Goal: Information Seeking & Learning: Learn about a topic

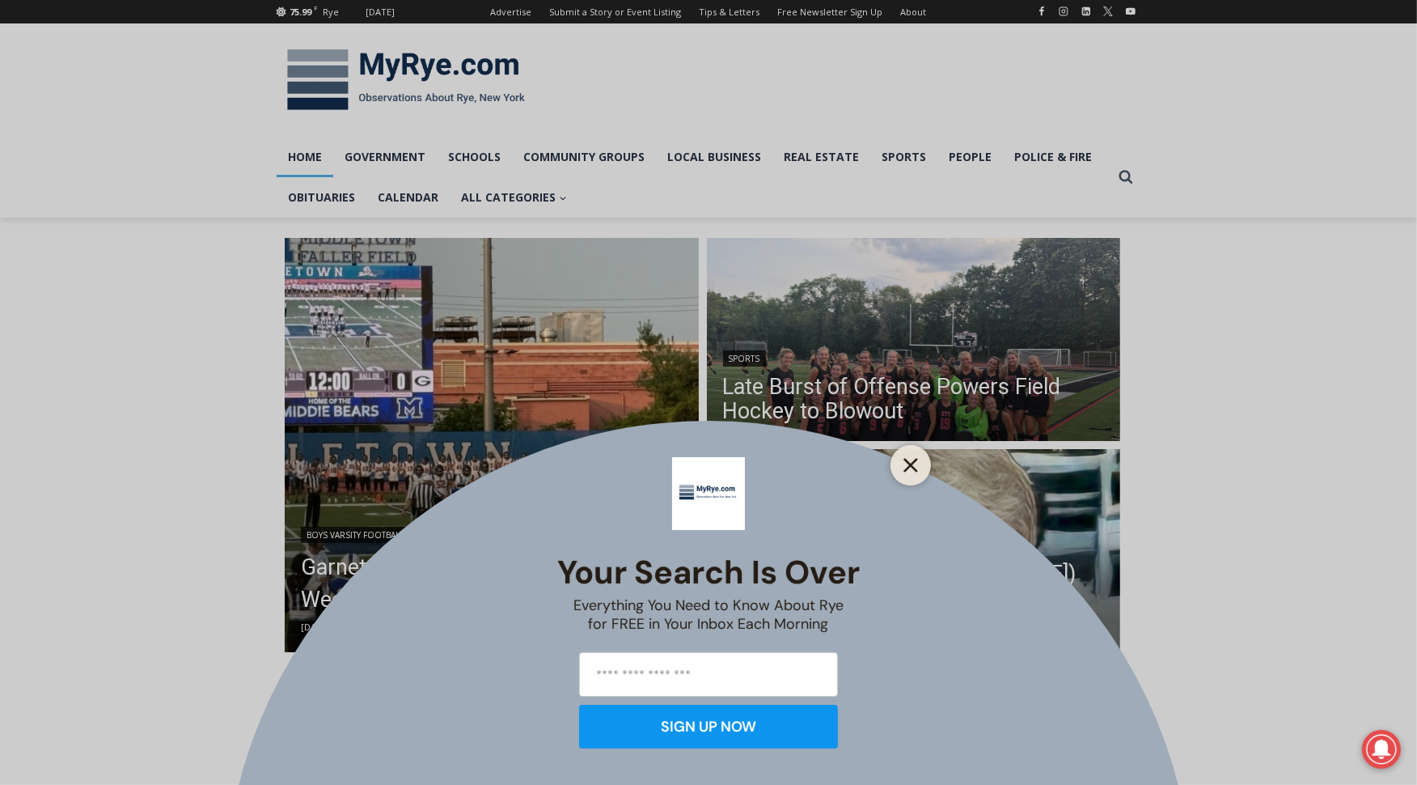
click at [915, 462] on icon "Close" at bounding box center [911, 465] width 15 height 15
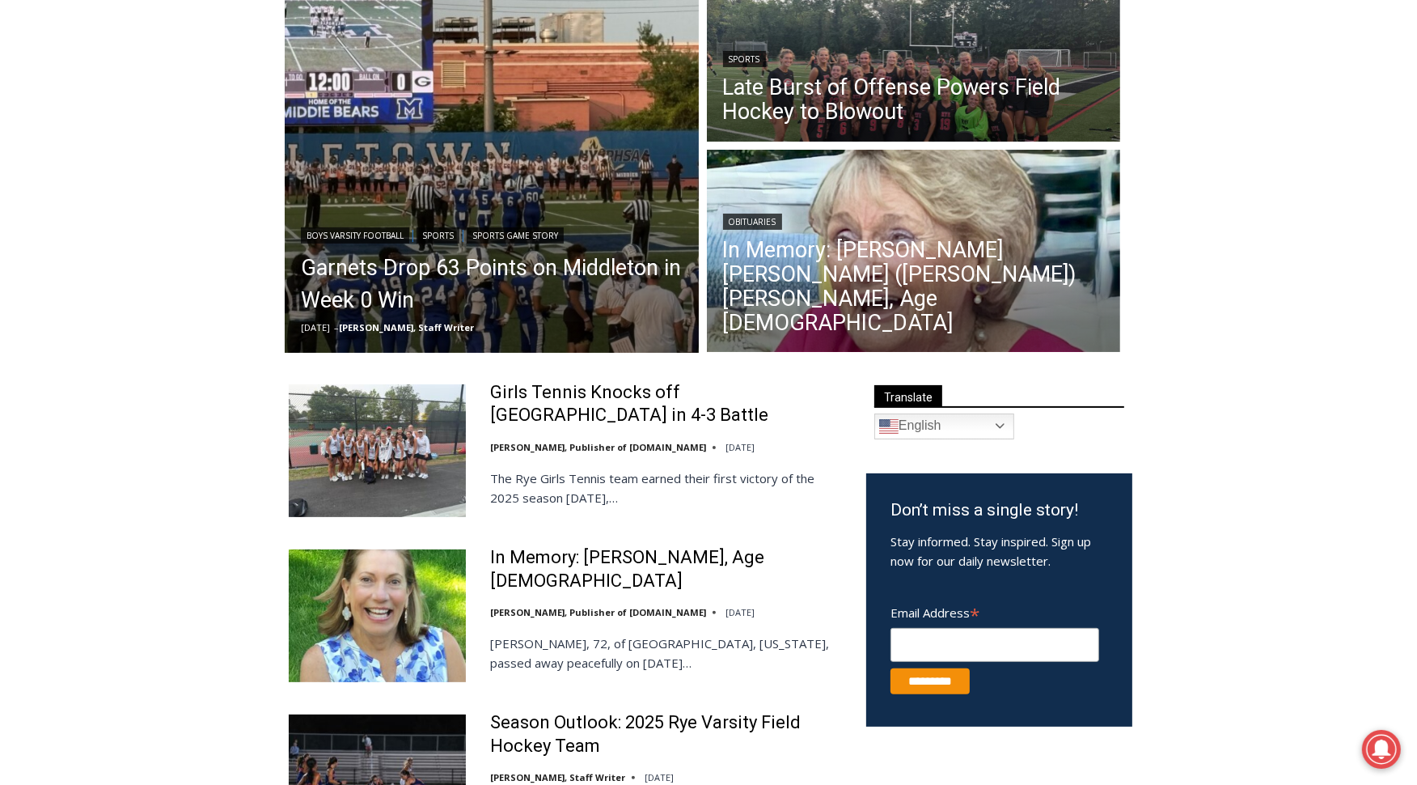
scroll to position [300, 0]
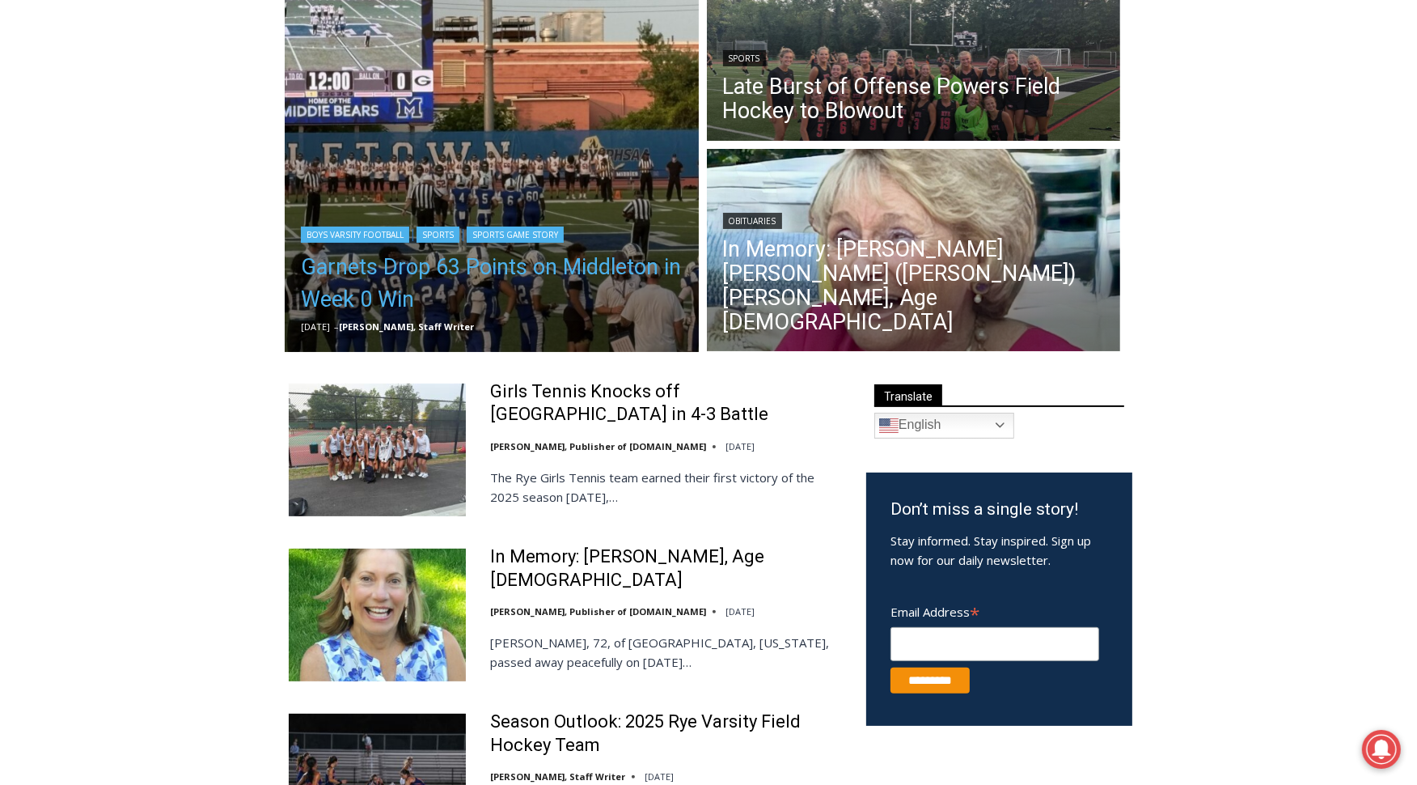
click at [542, 273] on link "Garnets Drop 63 Points on Middleton in Week 0 Win" at bounding box center [492, 283] width 382 height 65
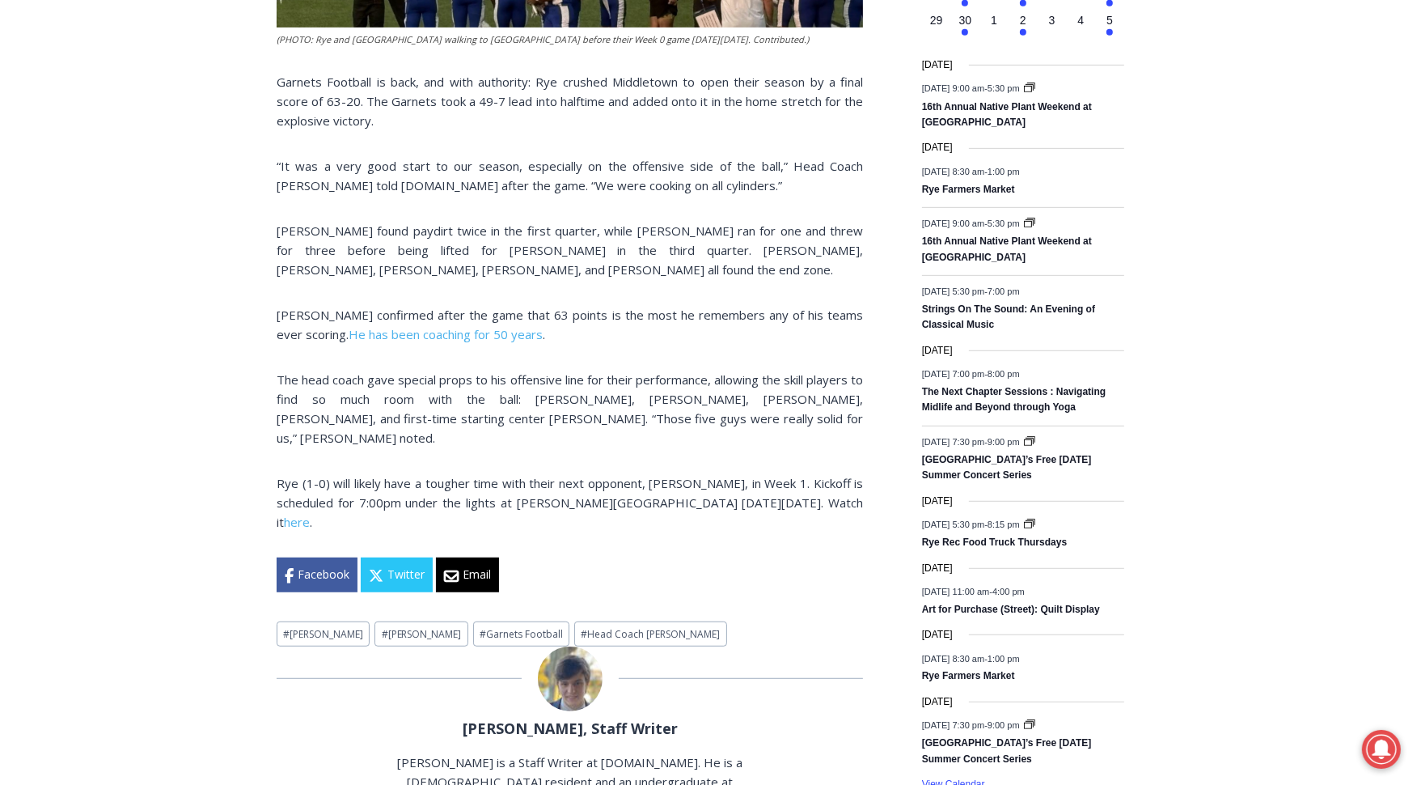
scroll to position [813, 0]
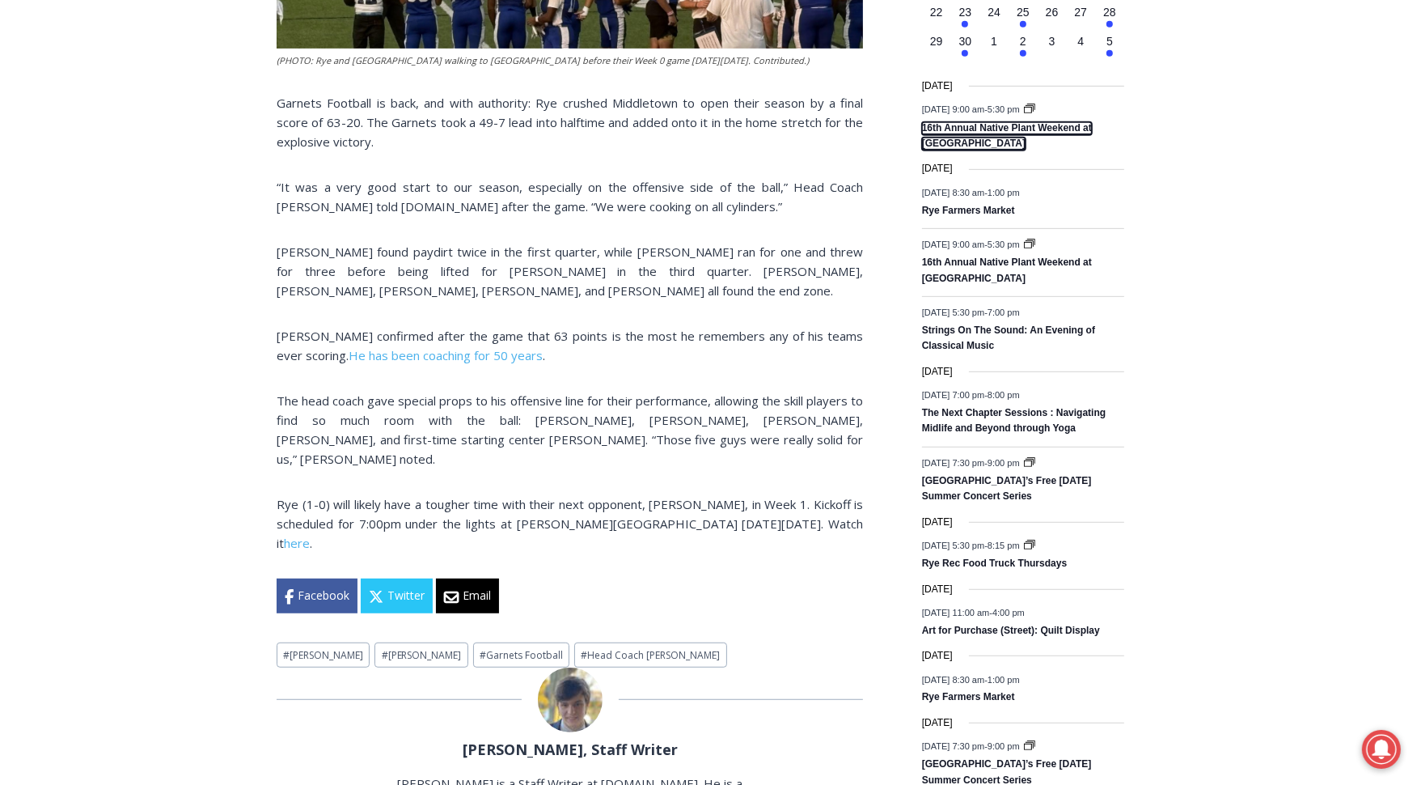
click at [977, 150] on link "16th Annual Native Plant Weekend at [GEOGRAPHIC_DATA]" at bounding box center [1007, 136] width 170 height 28
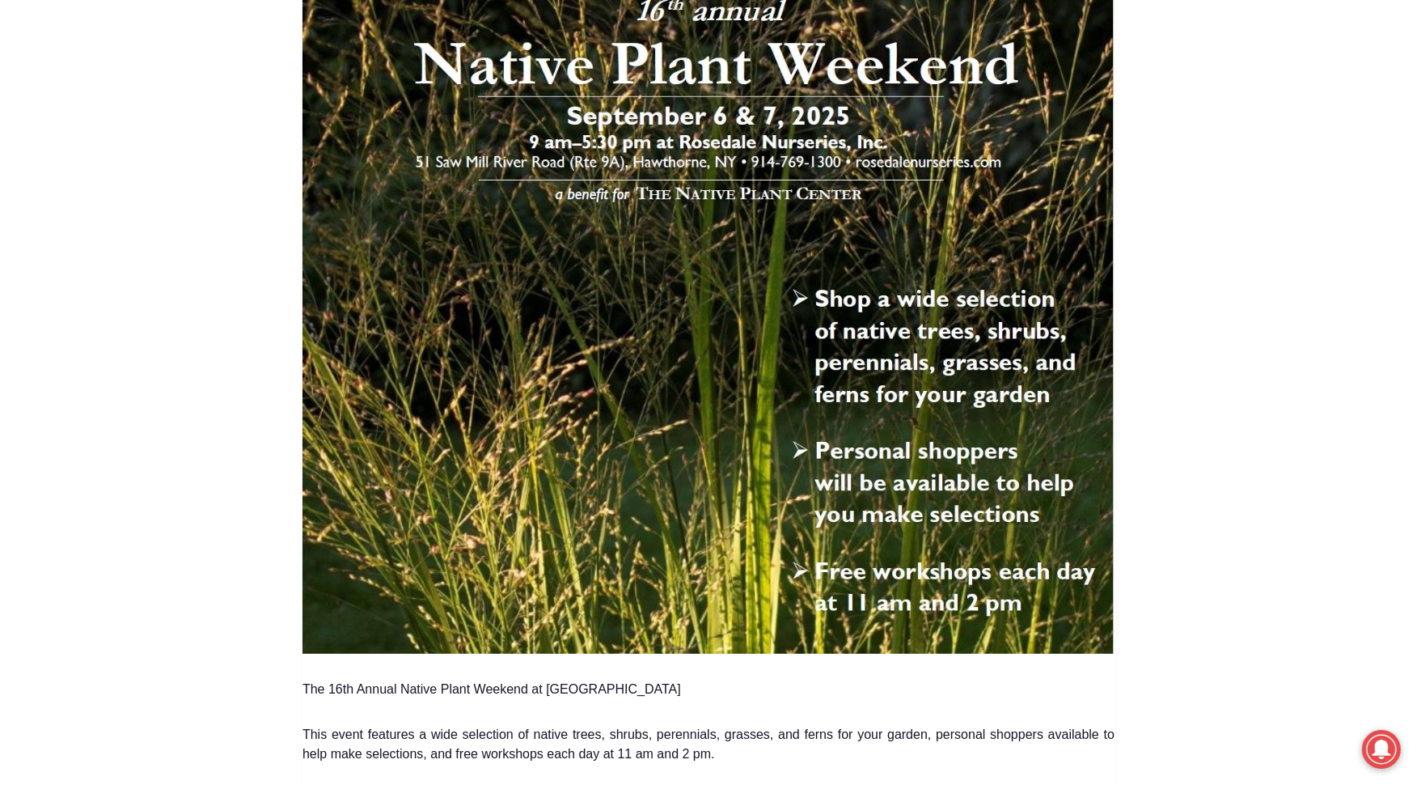
scroll to position [581, 0]
